Goal: Task Accomplishment & Management: Use online tool/utility

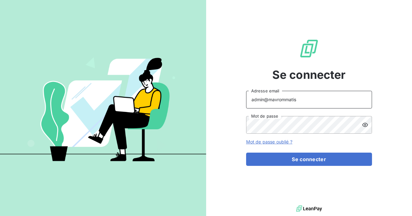
click at [307, 104] on input "admin@mavrommatis" at bounding box center [309, 100] width 126 height 18
type input "admin@matexlabfrance"
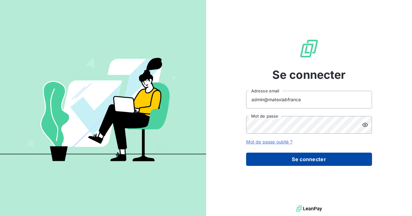
click at [301, 160] on button "Se connecter" at bounding box center [309, 158] width 126 height 13
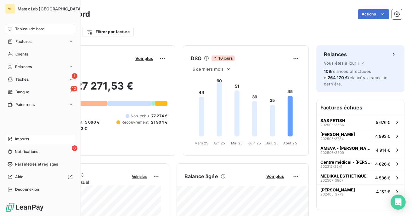
click at [6, 142] on div "Imports" at bounding box center [40, 139] width 70 height 10
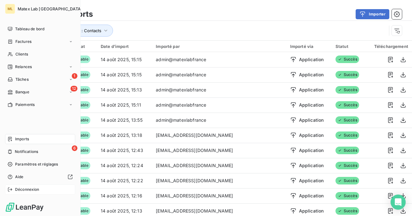
click at [22, 192] on span "Déconnexion" at bounding box center [27, 189] width 24 height 6
